Goal: Find contact information: Find contact information

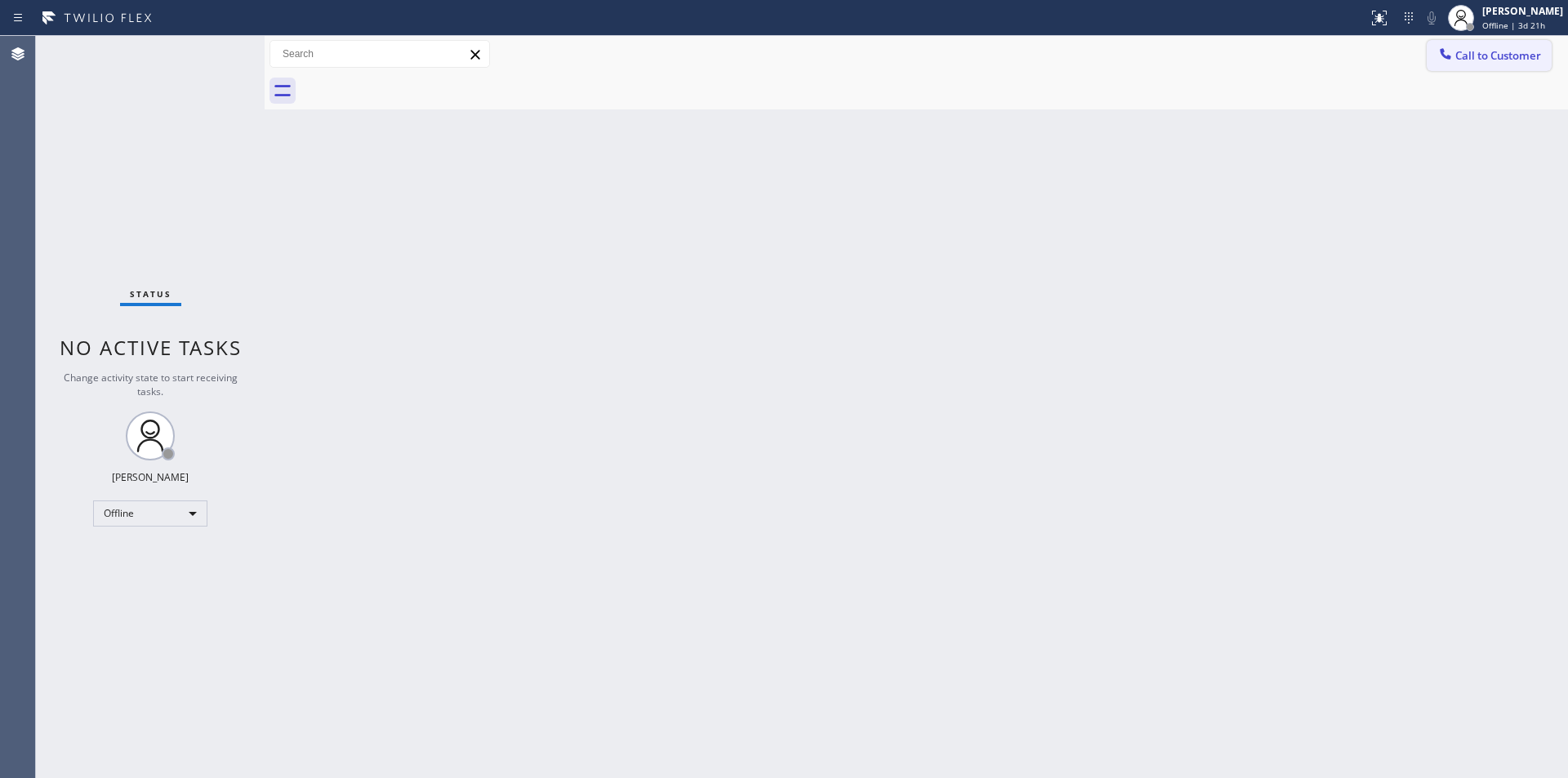
click at [1477, 56] on span "Call to Customer" at bounding box center [1498, 55] width 86 height 15
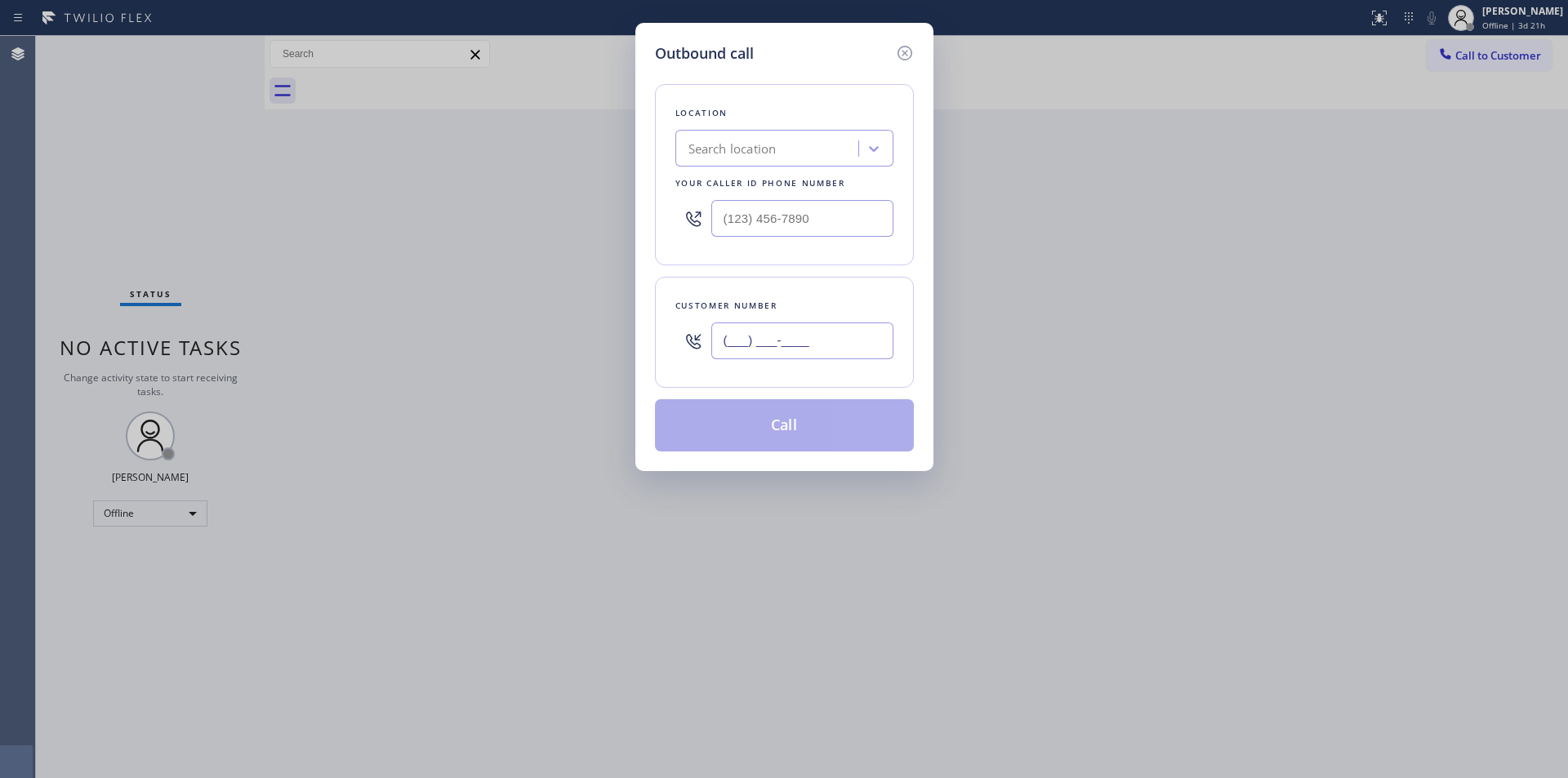
click at [771, 341] on input "(___) ___-____" at bounding box center [802, 341] width 182 height 37
paste input "818) 259-5579"
type input "[PHONE_NUMBER]"
click at [812, 224] on input "(___) ___-____" at bounding box center [802, 218] width 182 height 37
paste input "text"
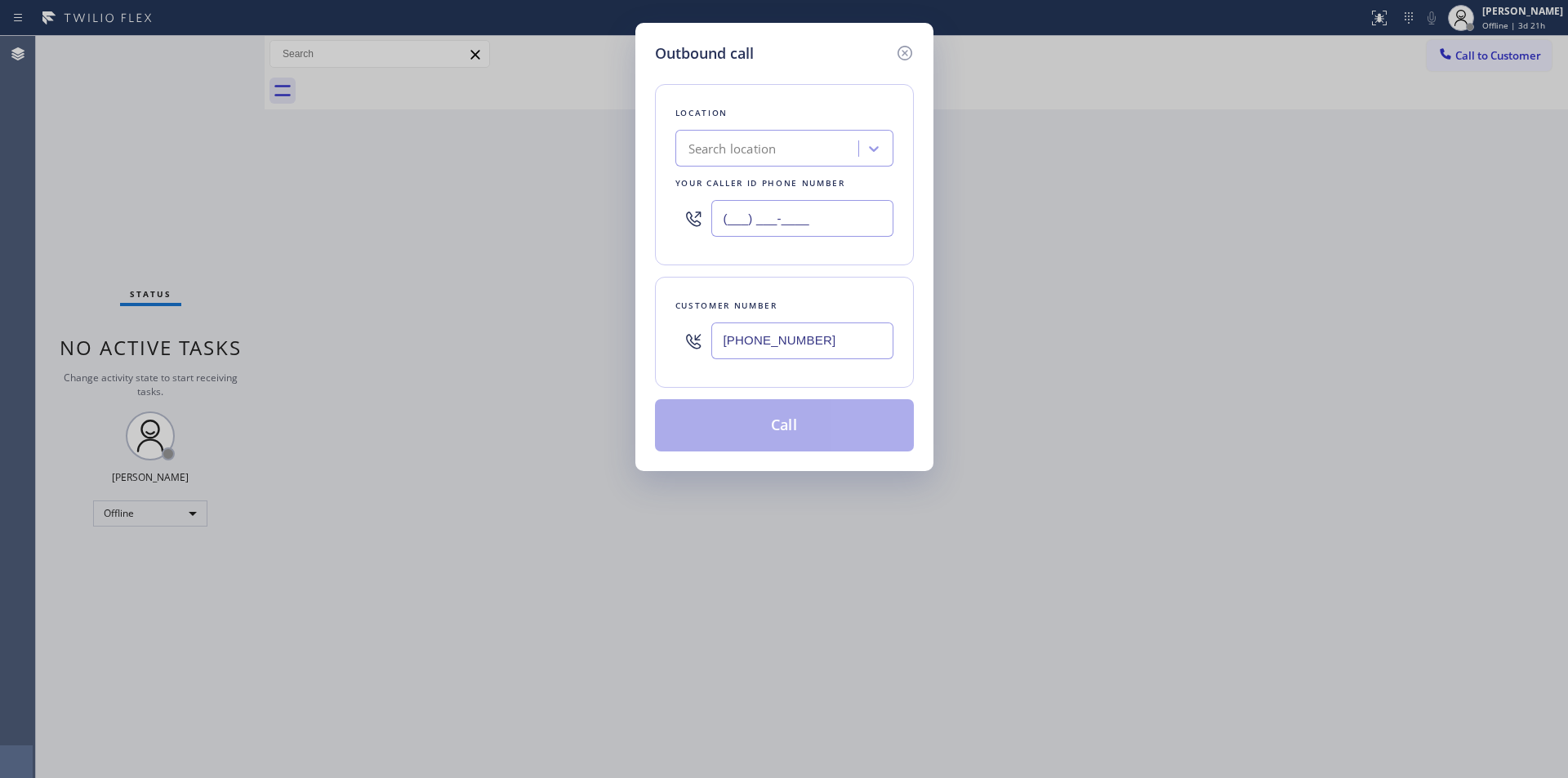
paste input "84"
click at [740, 212] on input "(___) ___-__84" at bounding box center [802, 218] width 182 height 37
click at [729, 214] on input "(___) ___-__84" at bounding box center [802, 218] width 182 height 37
click at [728, 214] on input "(___) ___-__84" at bounding box center [802, 218] width 182 height 37
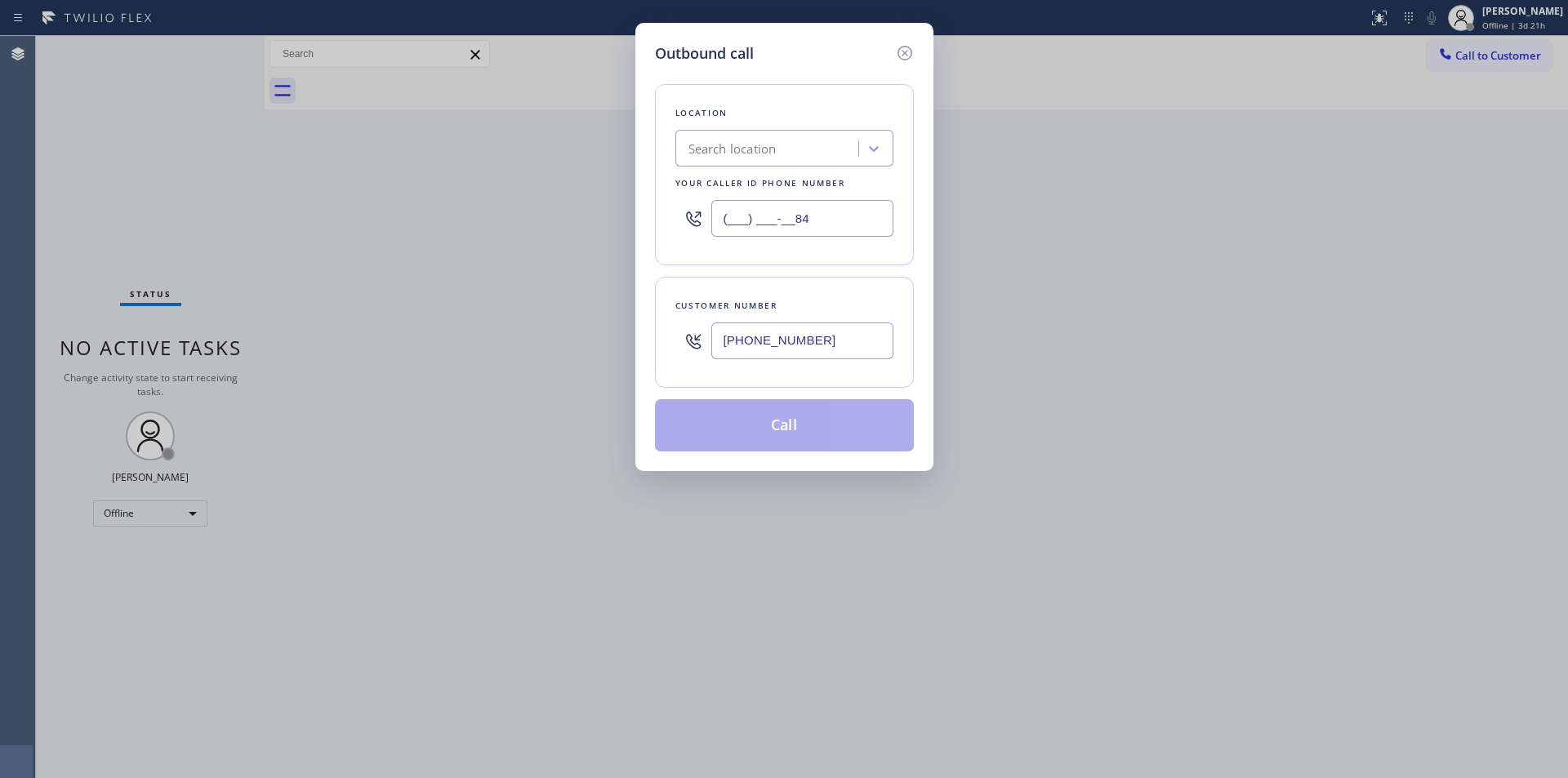
click at [728, 214] on input "(___) ___-__84" at bounding box center [802, 218] width 182 height 37
paste input "844) 988-0068"
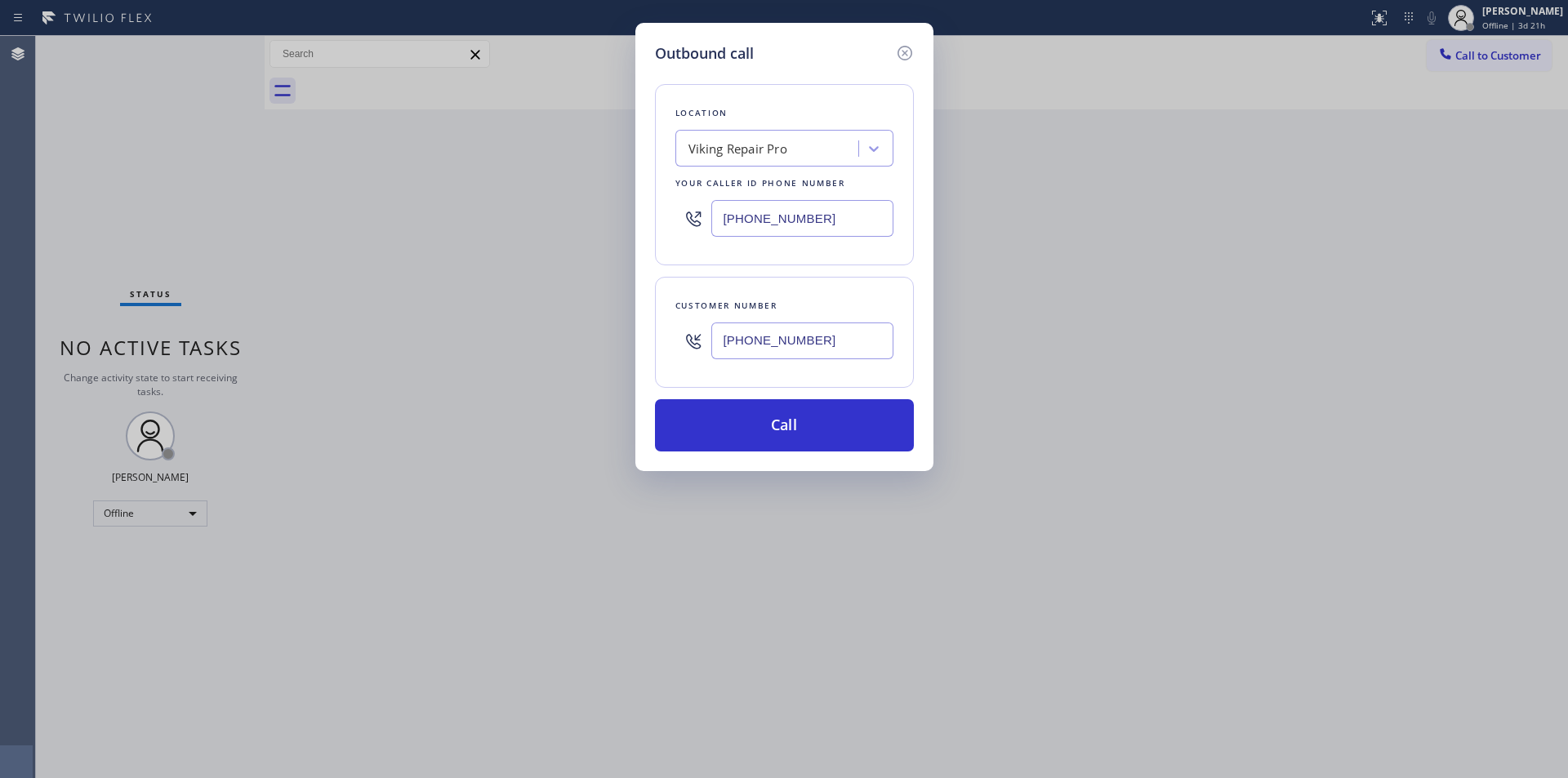
type input "[PHONE_NUMBER]"
click at [749, 329] on input "[PHONE_NUMBER]" at bounding box center [802, 341] width 182 height 37
click at [749, 335] on input "[PHONE_NUMBER]" at bounding box center [802, 341] width 182 height 37
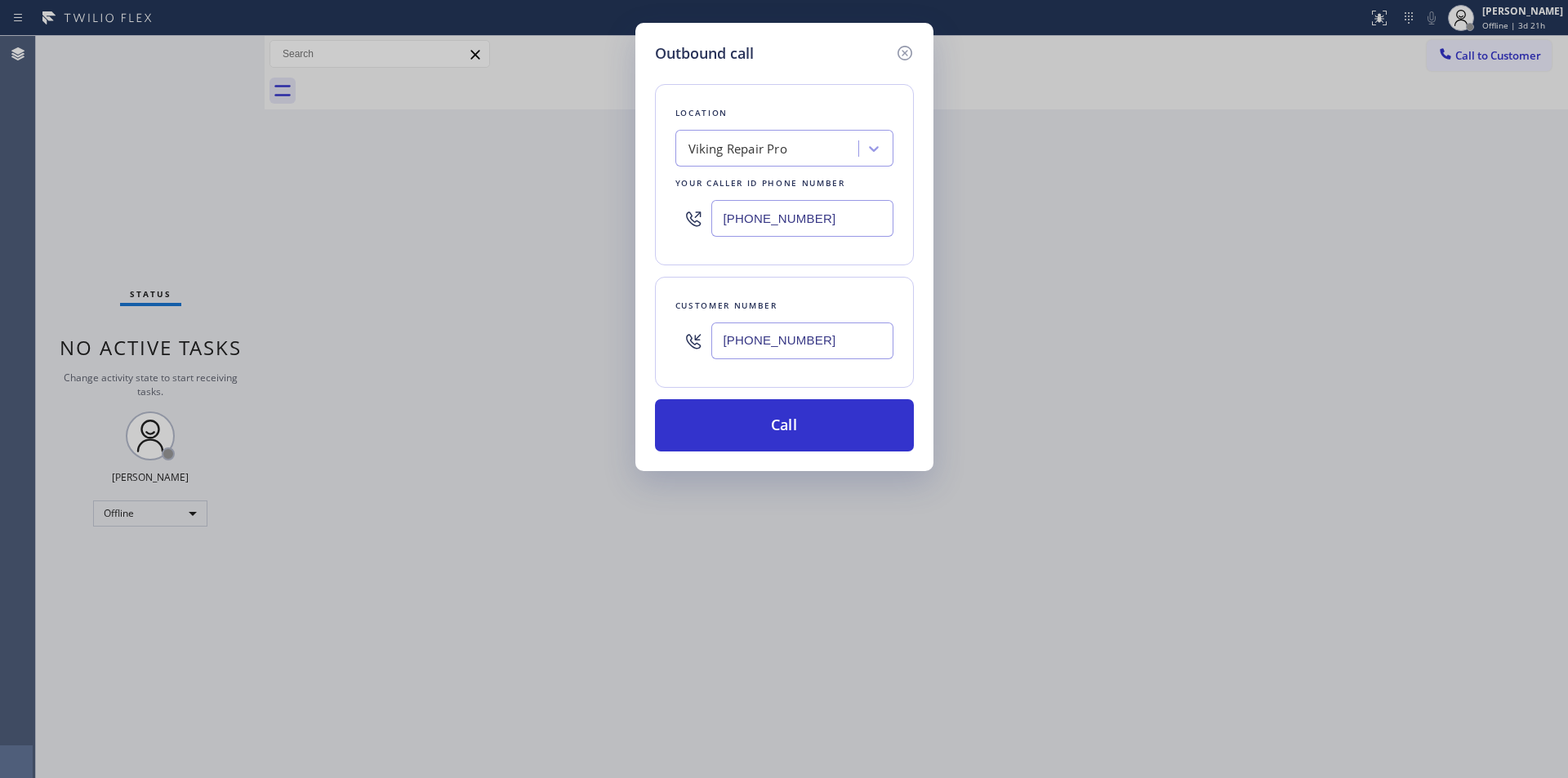
paste input "text"
type input "[PHONE_NUMBER]"
